Goal: Task Accomplishment & Management: Manage account settings

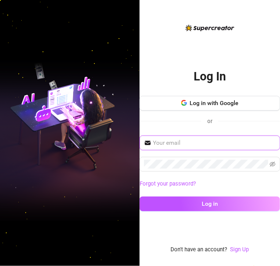
click at [201, 145] on input "text" at bounding box center [214, 142] width 123 height 9
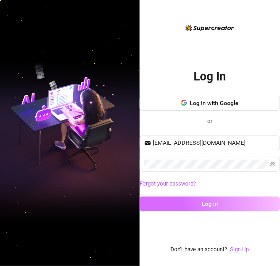
click at [198, 205] on button "Log in" at bounding box center [209, 203] width 140 height 15
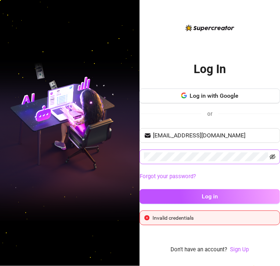
click at [271, 155] on icon "eye-invisible" at bounding box center [272, 156] width 6 height 5
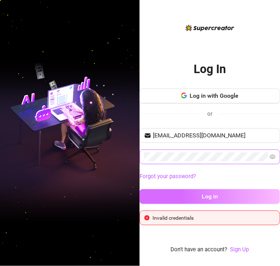
click at [201, 196] on button "Log in" at bounding box center [209, 196] width 140 height 15
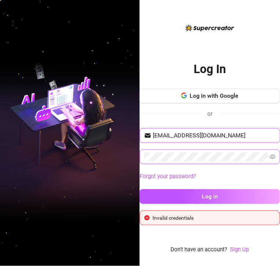
click at [225, 135] on input "tbrmundin@gmail.com" at bounding box center [214, 135] width 123 height 9
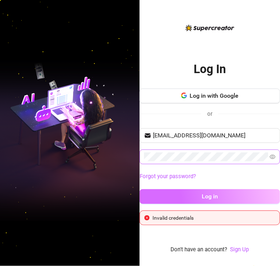
click at [208, 194] on span "Log in" at bounding box center [209, 196] width 16 height 7
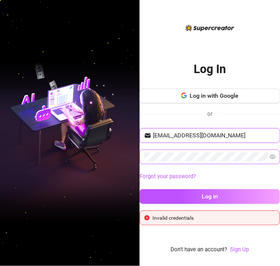
click at [226, 136] on input "[EMAIL_ADDRESS][DOMAIN_NAME]" at bounding box center [214, 135] width 123 height 9
click at [200, 133] on input "[EMAIL_ADDRESS][DOMAIN_NAME]" at bounding box center [214, 135] width 123 height 9
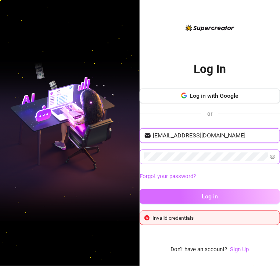
type input "[EMAIL_ADDRESS][DOMAIN_NAME]"
click at [220, 192] on button "Log in" at bounding box center [209, 196] width 140 height 15
click at [230, 192] on button "Log in" at bounding box center [209, 196] width 140 height 15
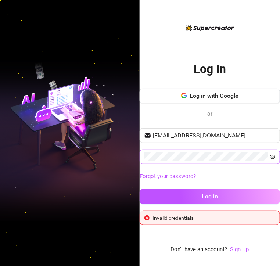
click at [270, 155] on icon "eye" at bounding box center [272, 156] width 6 height 4
click at [270, 155] on icon "eye-invisible" at bounding box center [272, 156] width 6 height 5
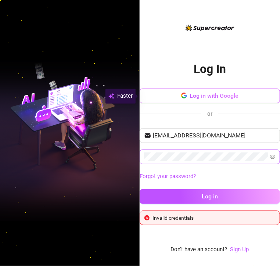
click at [208, 95] on span "Log in with Google" at bounding box center [214, 95] width 49 height 7
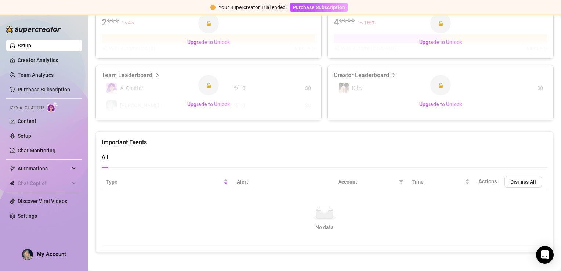
scroll to position [364, 0]
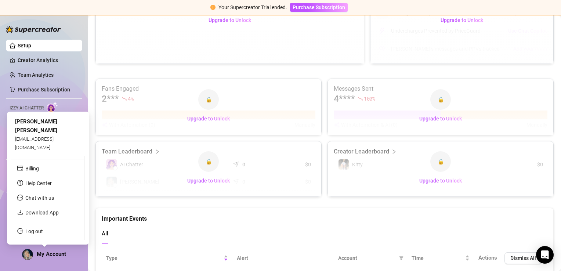
click at [62, 250] on div "My Account" at bounding box center [44, 254] width 44 height 11
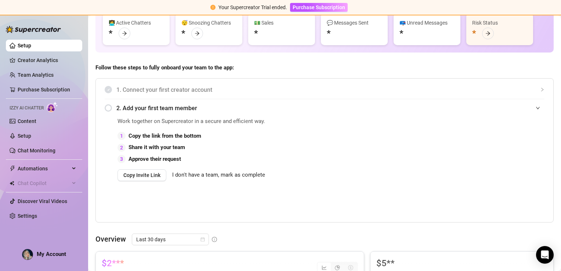
scroll to position [0, 0]
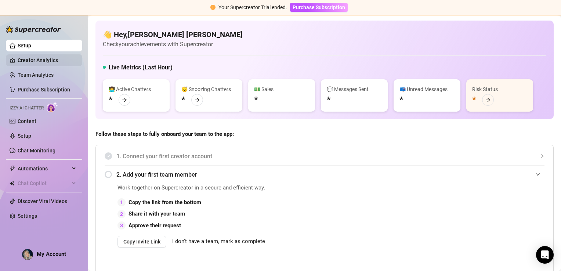
click at [34, 60] on link "Creator Analytics" at bounding box center [47, 60] width 59 height 12
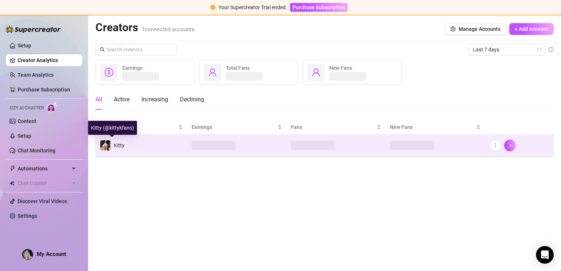
click at [114, 145] on span "Kitty" at bounding box center [119, 145] width 11 height 6
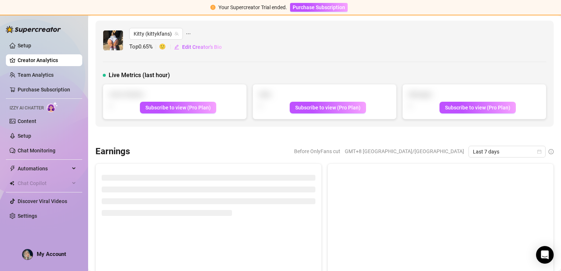
click at [104, 40] on img at bounding box center [113, 40] width 20 height 20
click at [110, 40] on img at bounding box center [113, 40] width 20 height 20
click at [111, 40] on img at bounding box center [113, 40] width 20 height 20
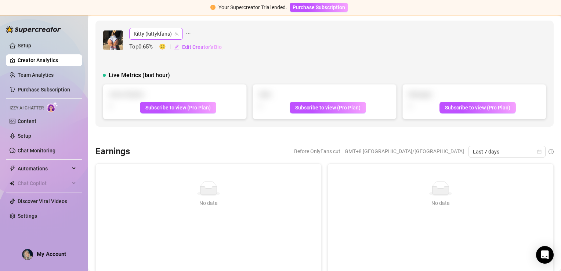
click at [153, 31] on span "Kitty (kittykfans)" at bounding box center [156, 33] width 45 height 11
click at [155, 50] on span "Kitty" at bounding box center [152, 49] width 11 height 8
click at [187, 33] on icon "ellipsis" at bounding box center [188, 33] width 5 height 5
click at [205, 59] on link "Go to OnlyFans" at bounding box center [215, 60] width 35 height 6
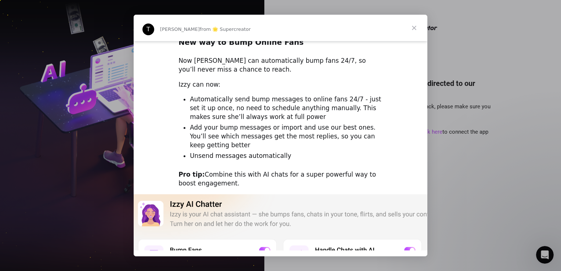
scroll to position [37, 0]
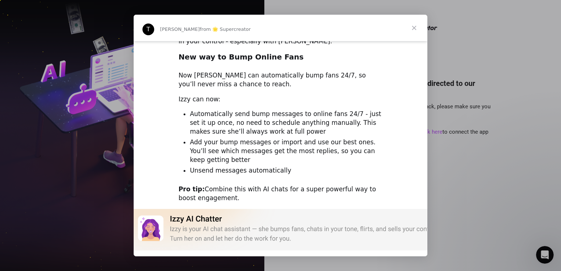
click at [414, 26] on span "Close" at bounding box center [414, 28] width 26 height 26
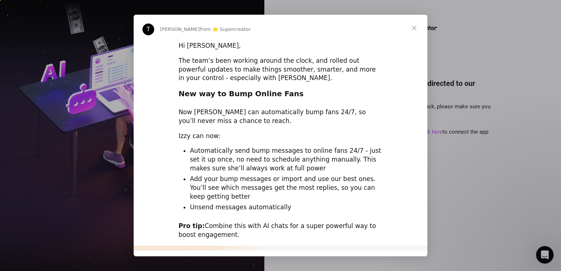
click at [414, 27] on span "Close" at bounding box center [414, 28] width 26 height 26
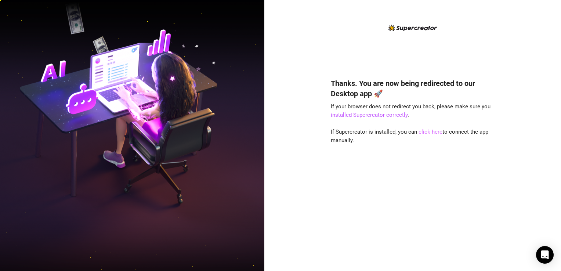
click at [430, 133] on link "click here" at bounding box center [430, 131] width 24 height 7
click at [432, 132] on link "click here" at bounding box center [430, 131] width 24 height 7
click at [398, 117] on link "installed Supercreator correctly" at bounding box center [369, 115] width 77 height 7
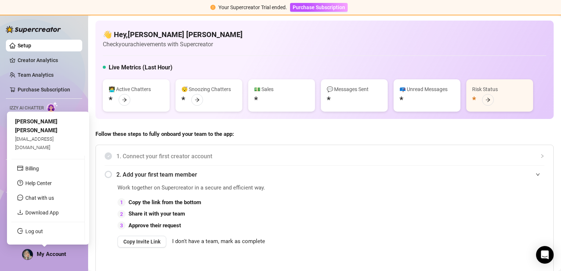
click at [52, 253] on span "My Account" at bounding box center [51, 254] width 29 height 7
click at [34, 230] on link "Log out" at bounding box center [34, 231] width 18 height 6
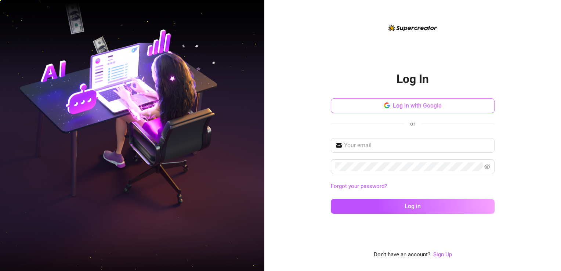
click at [406, 105] on span "Log in with Google" at bounding box center [417, 105] width 49 height 7
click at [377, 145] on input "text" at bounding box center [417, 145] width 146 height 9
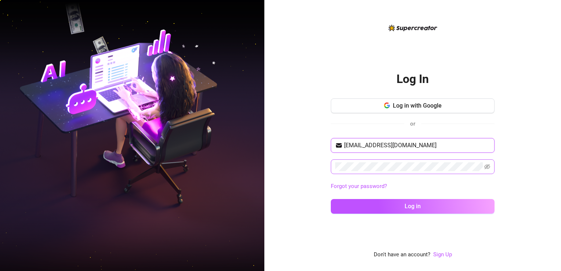
type input "[EMAIL_ADDRESS][DOMAIN_NAME]"
click at [489, 165] on icon "eye-invisible" at bounding box center [487, 166] width 6 height 5
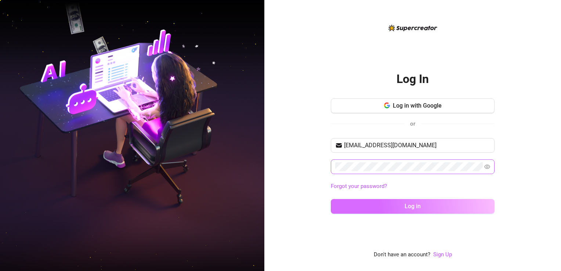
click at [407, 201] on button "Log in" at bounding box center [413, 206] width 164 height 15
